Goal: Transaction & Acquisition: Obtain resource

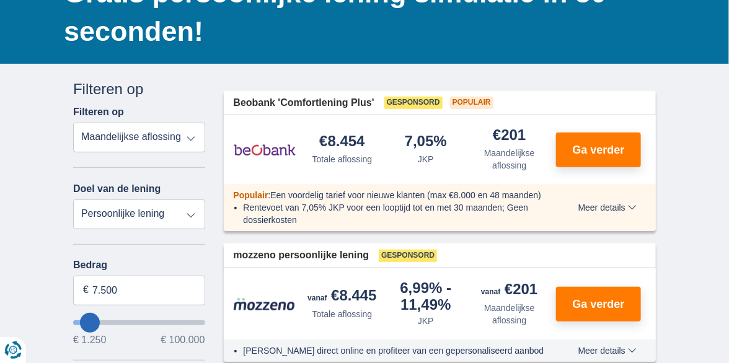
scroll to position [124, 0]
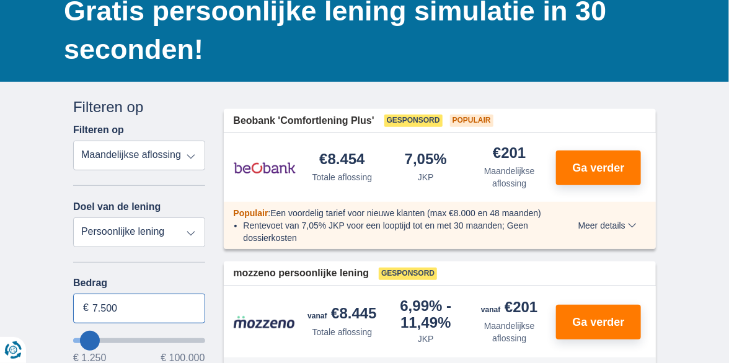
click at [164, 309] on input "7.500" at bounding box center [139, 309] width 132 height 30
type input "7250"
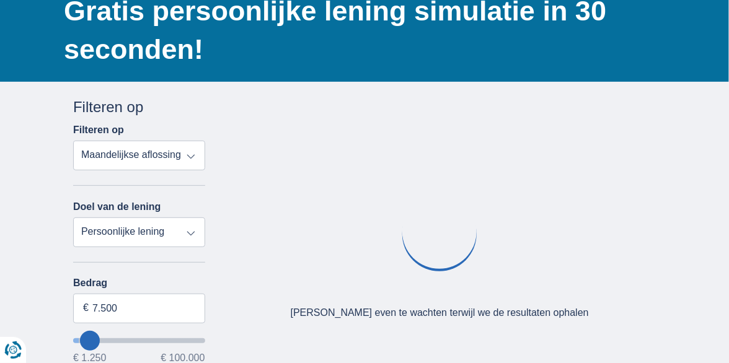
type input "5.250"
type input "5250"
select select "36"
type input "7.250"
type input "7250"
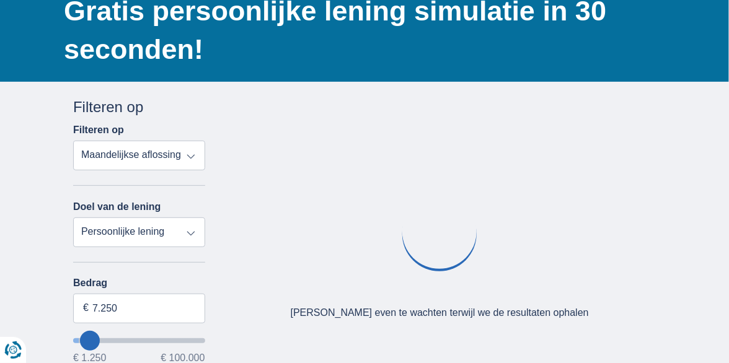
select select "42"
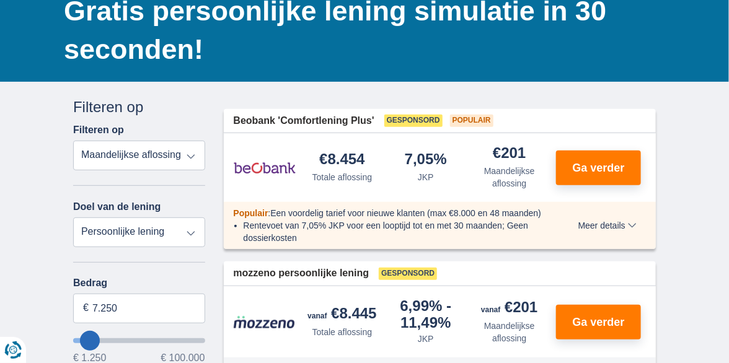
type input "22.250"
type input "22250"
select select "120"
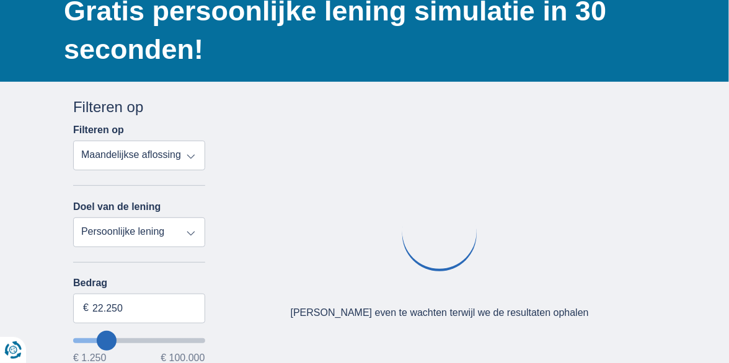
type input "25250"
type input "29.250"
type input "29250"
type input "28.250"
type input "27250"
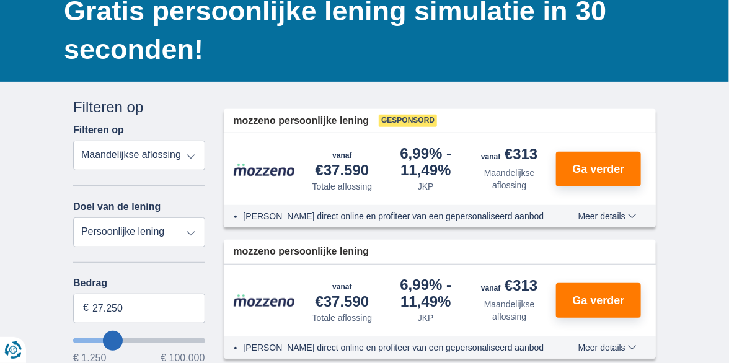
type input "24.250"
type input "23250"
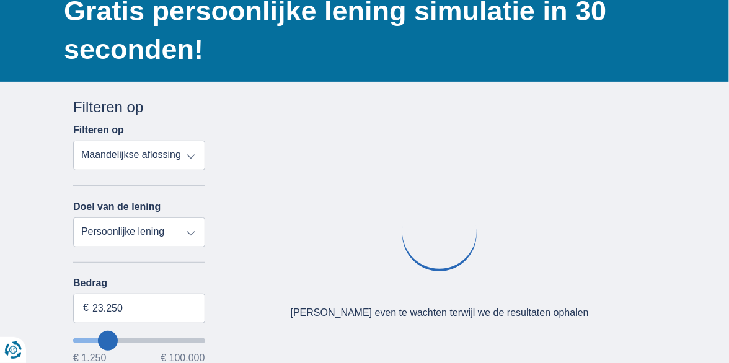
type input "19.250"
type input "19250"
select select "84"
type input "18250"
type input "21.250"
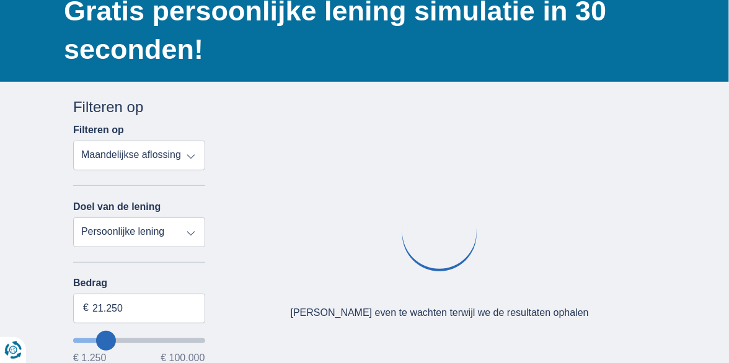
type input "20250"
type input "20.250"
select select "120"
type input "11.250"
type input "11250"
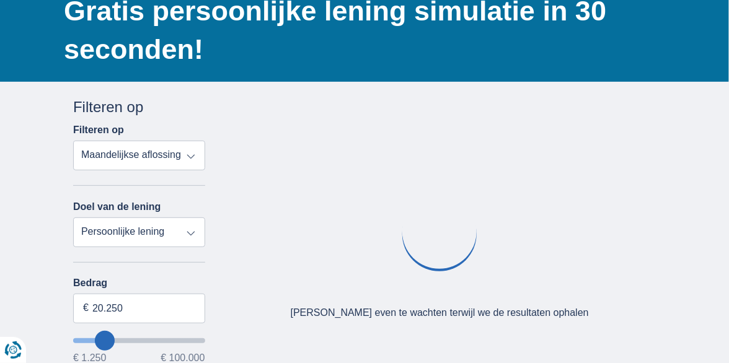
select select "60"
type input "9250"
type input "9.250"
select select "48"
type input "6250"
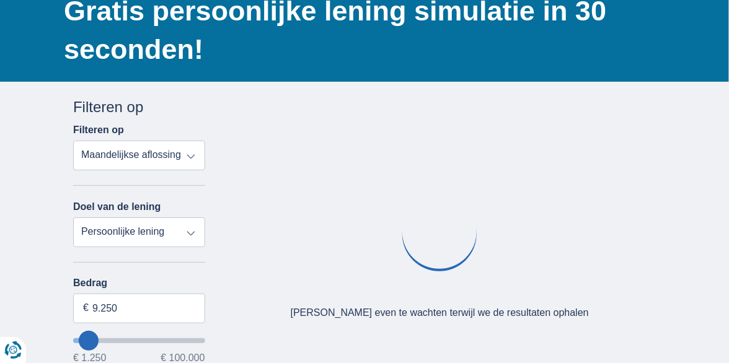
type input "6.250"
select select "42"
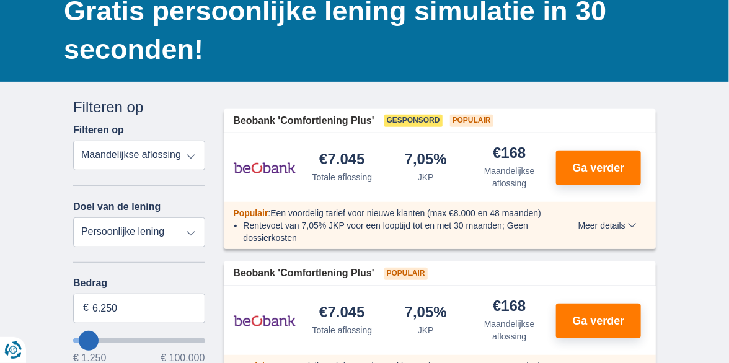
type input "14.250"
type input "15250"
type input "15.250"
select select "84"
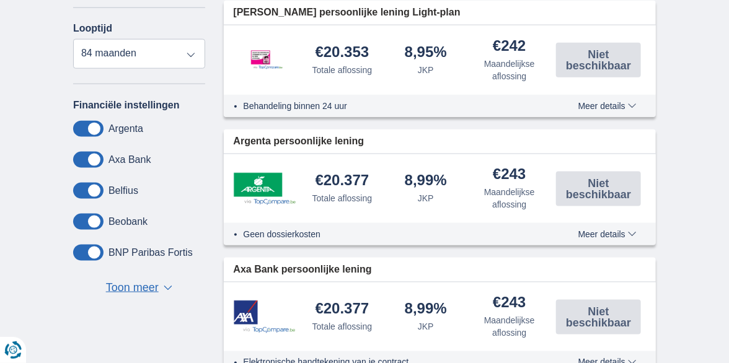
scroll to position [496, 0]
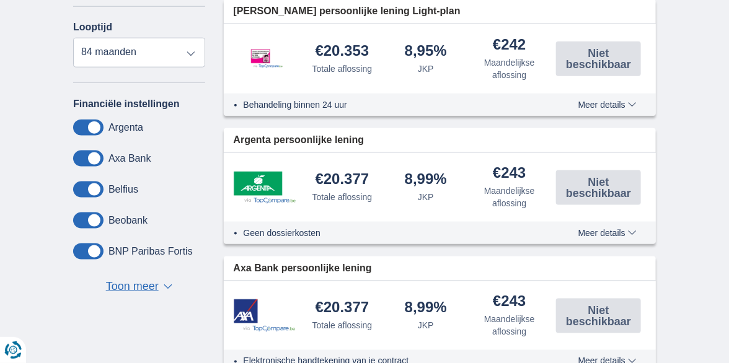
click at [94, 216] on span at bounding box center [88, 220] width 30 height 16
click at [0, 0] on input "checkbox" at bounding box center [0, 0] width 0 height 0
click at [94, 216] on span at bounding box center [88, 220] width 30 height 16
click at [0, 0] on input "checkbox" at bounding box center [0, 0] width 0 height 0
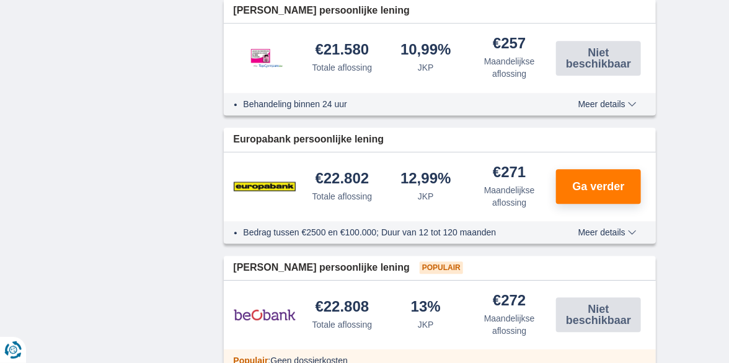
scroll to position [1177, 0]
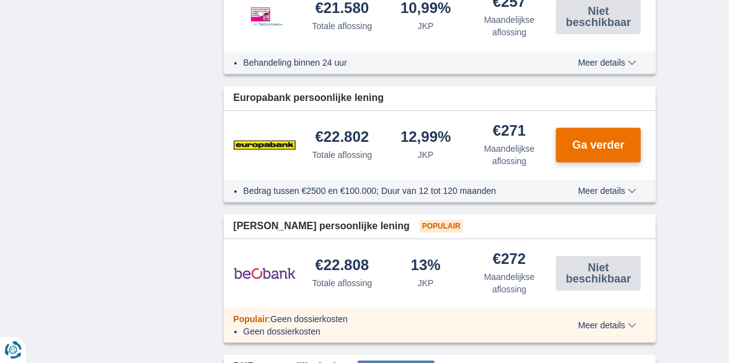
click at [584, 145] on span "Ga verder" at bounding box center [598, 144] width 52 height 11
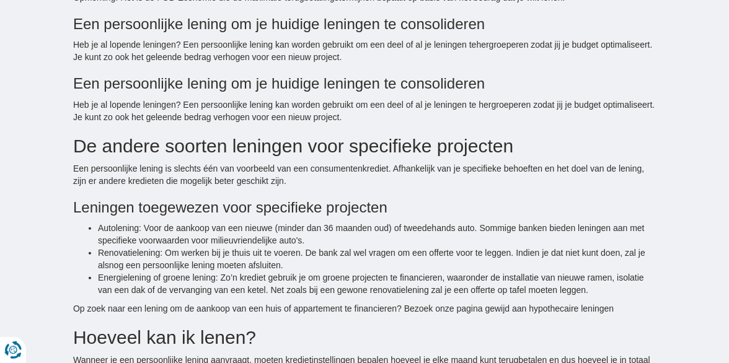
scroll to position [1921, 0]
